Goal: Information Seeking & Learning: Find specific page/section

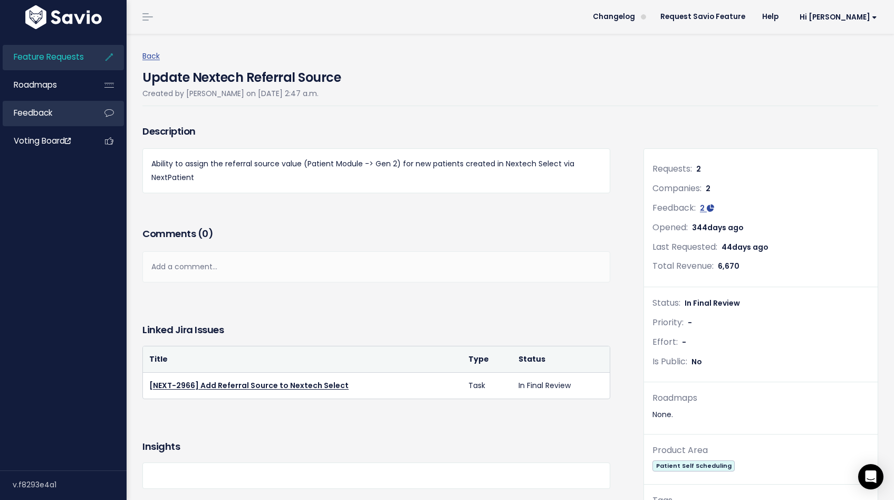
click at [41, 109] on span "Feedback" at bounding box center [33, 112] width 39 height 11
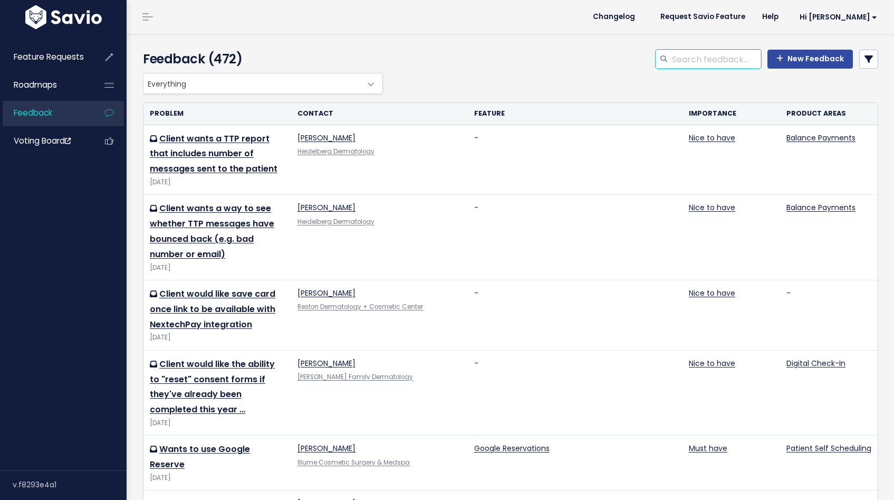
click at [684, 57] on input "search" at bounding box center [716, 59] width 90 height 19
type input "reschedule by appointment type"
